Goal: Task Accomplishment & Management: Manage account settings

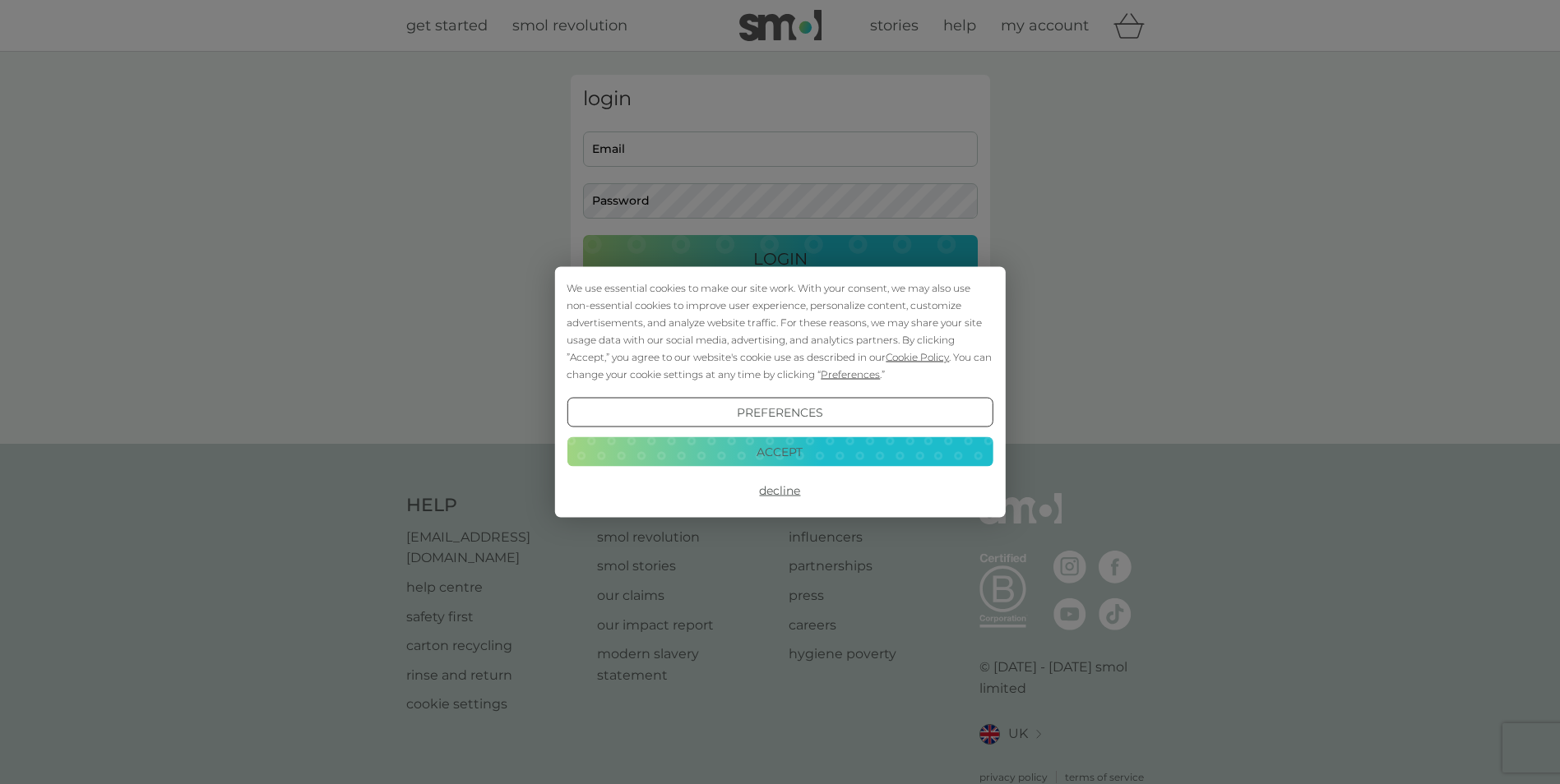
click at [896, 457] on button "Accept" at bounding box center [779, 451] width 426 height 30
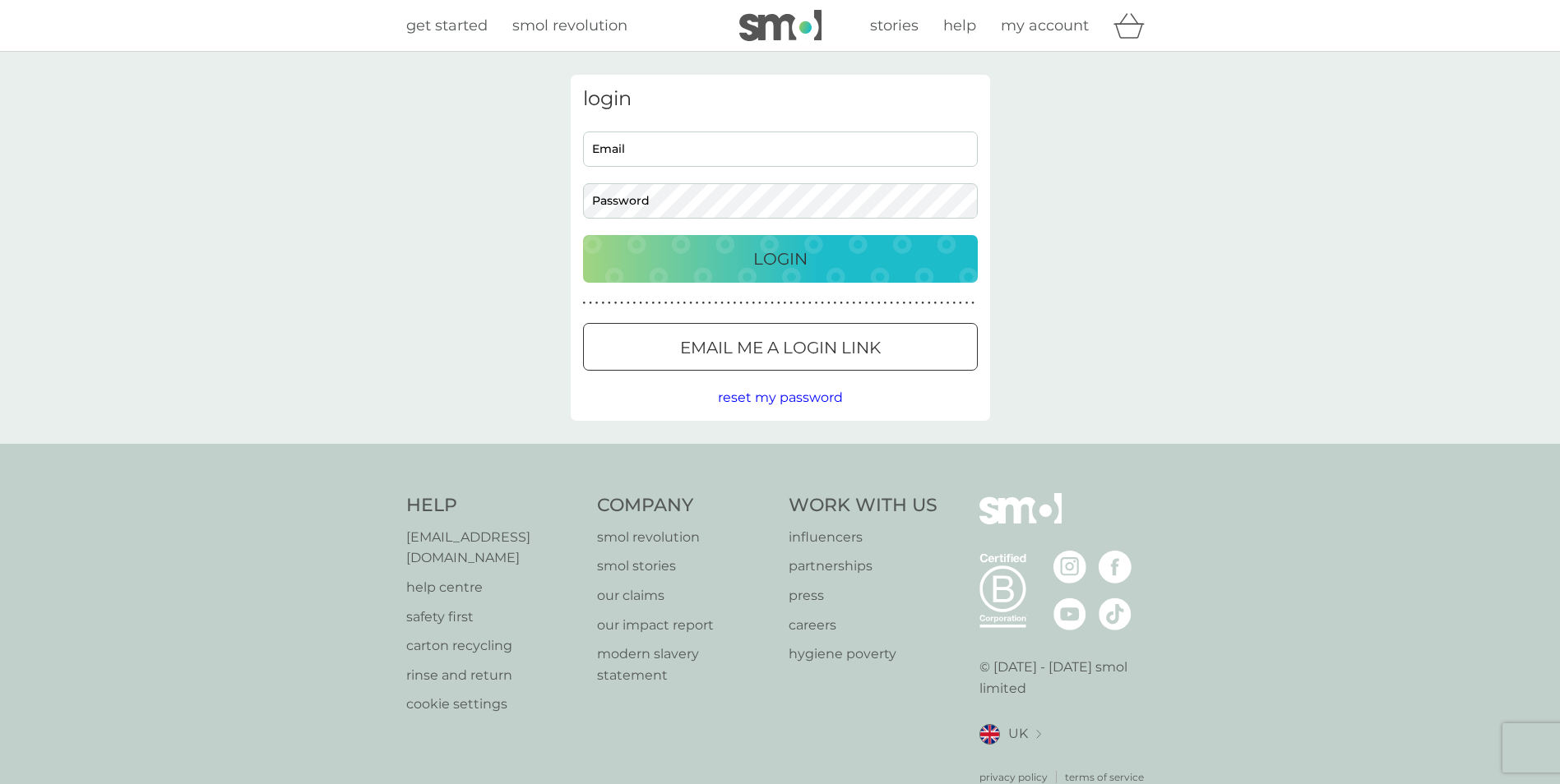
click at [720, 145] on input "Email" at bounding box center [780, 149] width 395 height 35
type input "[EMAIL_ADDRESS][PERSON_NAME][DOMAIN_NAME]"
click at [583, 235] on button "Login" at bounding box center [780, 259] width 395 height 48
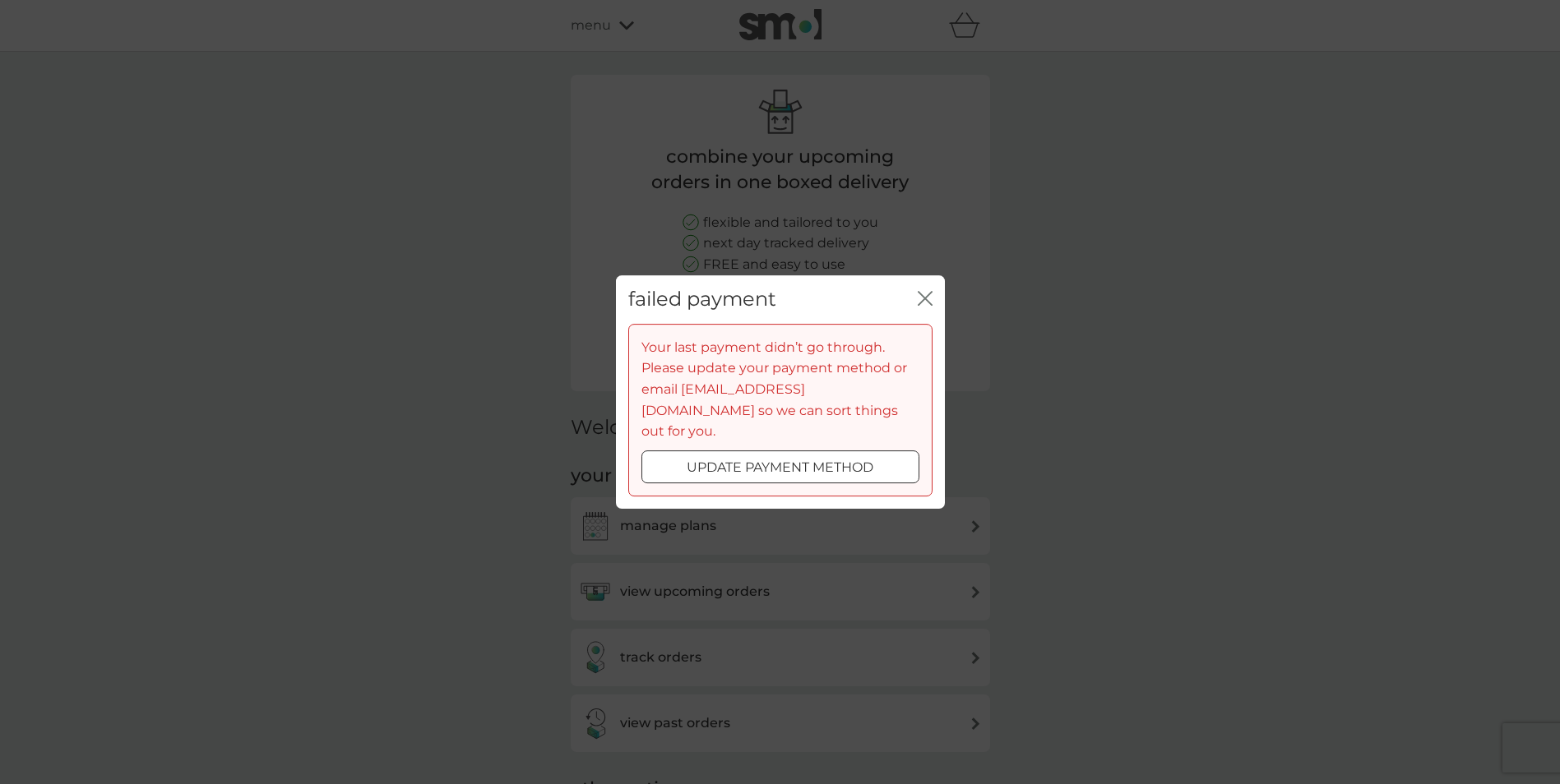
click at [740, 460] on p "update payment method" at bounding box center [780, 468] width 187 height 21
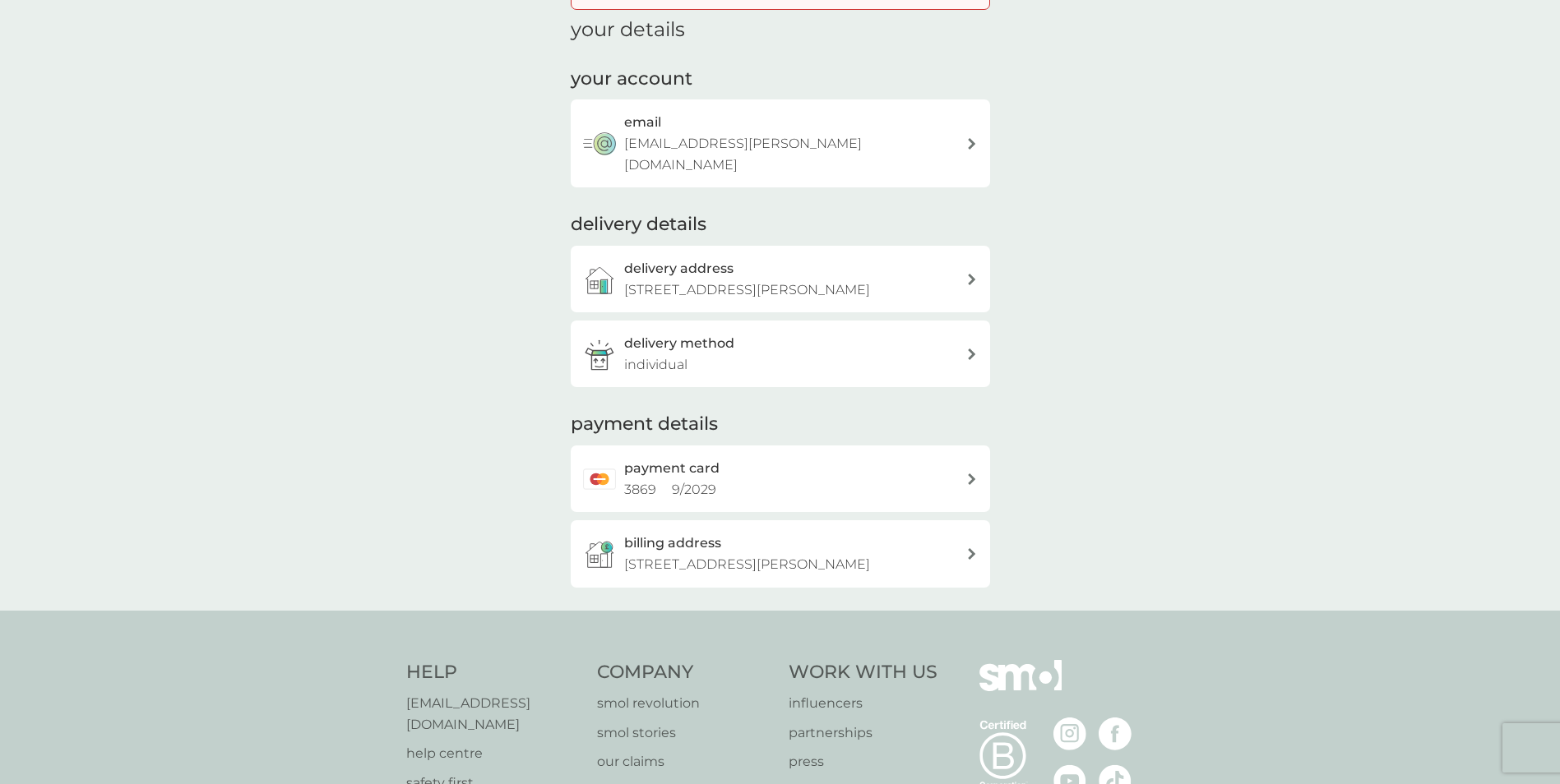
scroll to position [164, 0]
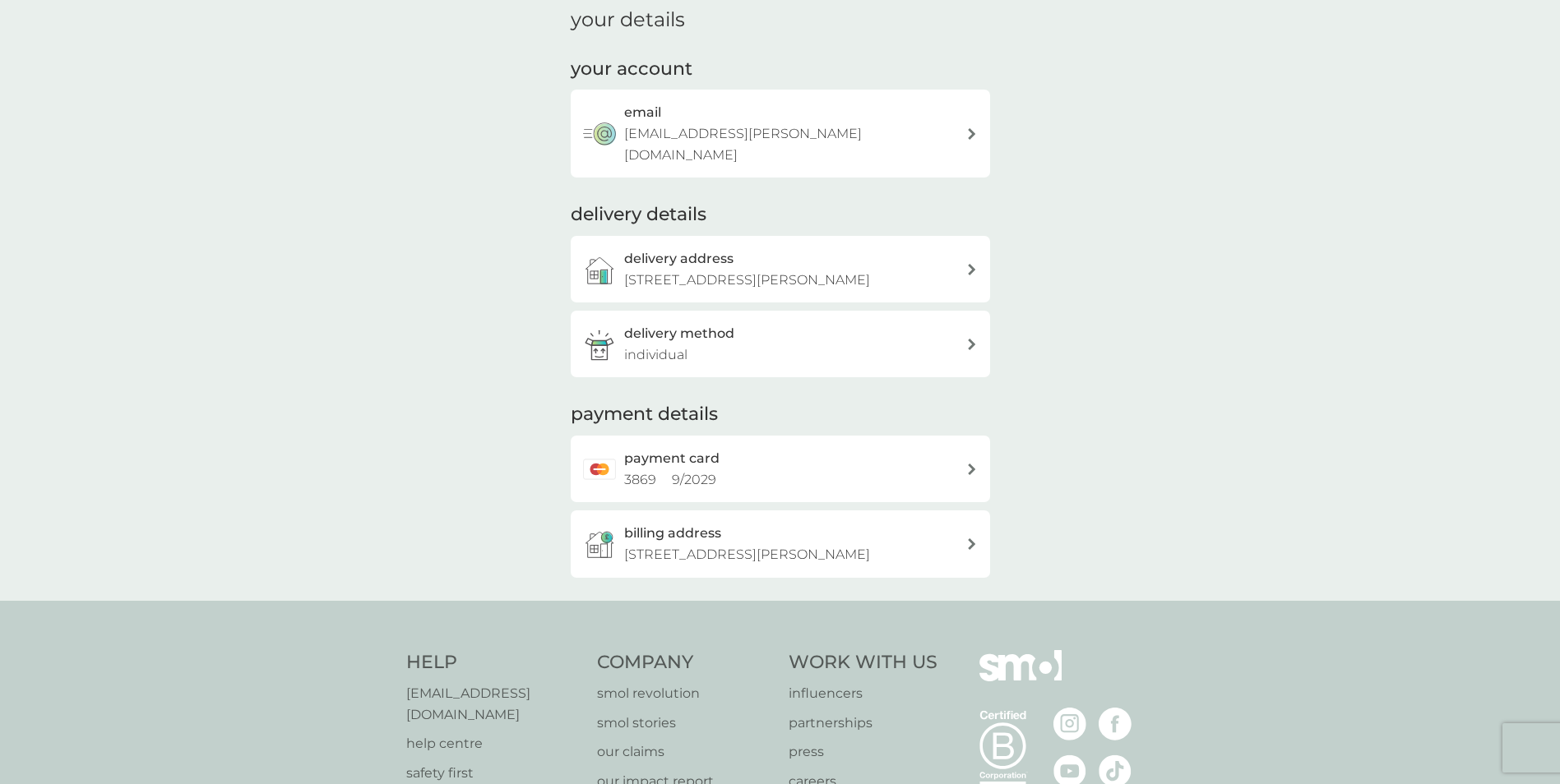
click at [961, 448] on div "payment card 3869 9 / 2029" at bounding box center [795, 469] width 342 height 42
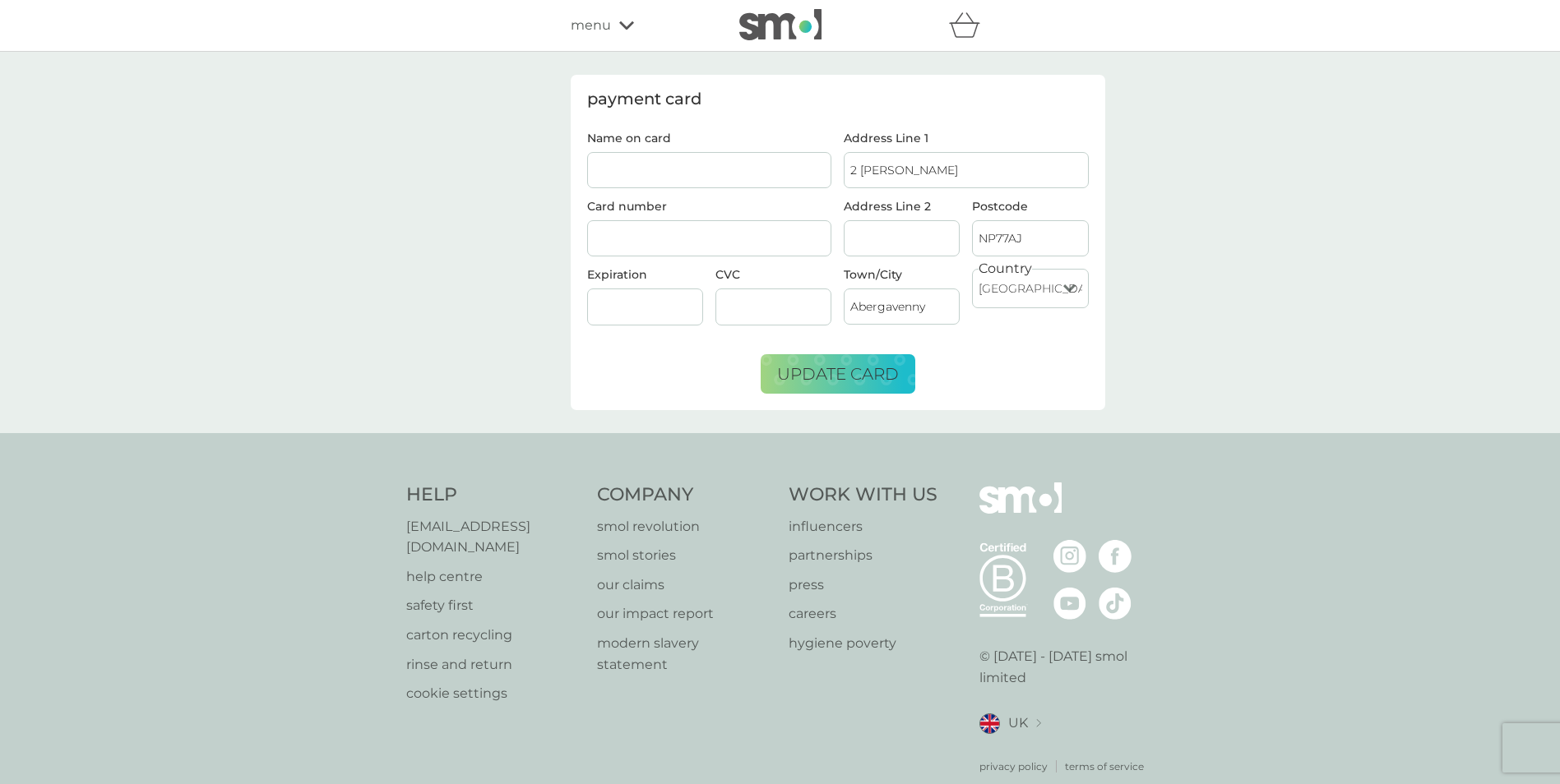
click at [724, 176] on input "Name on card" at bounding box center [709, 170] width 245 height 36
type input "[GEOGRAPHIC_DATA]"
type input "[PERSON_NAME]"
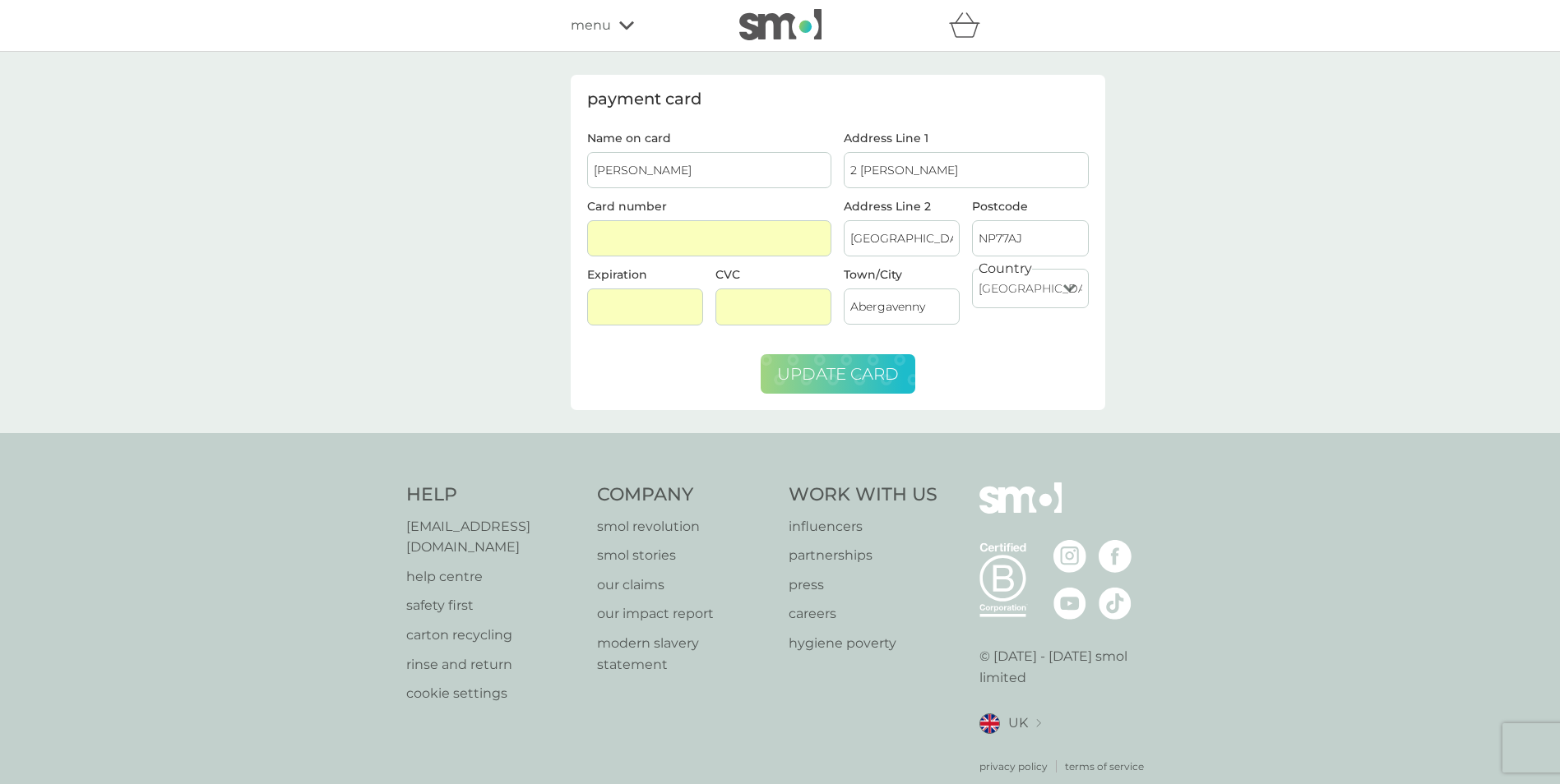
click at [826, 375] on span "update card" at bounding box center [837, 374] width 121 height 20
